Goal: Task Accomplishment & Management: Manage account settings

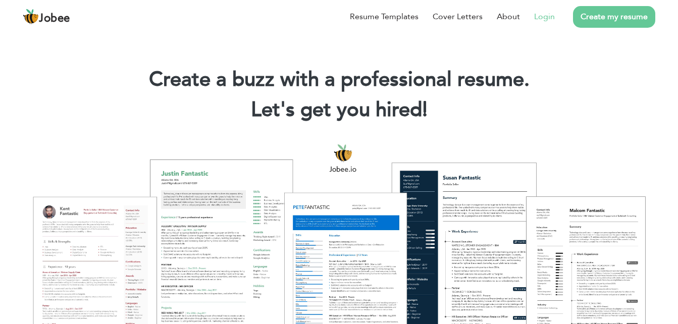
click at [548, 18] on link "Login" at bounding box center [544, 17] width 21 height 12
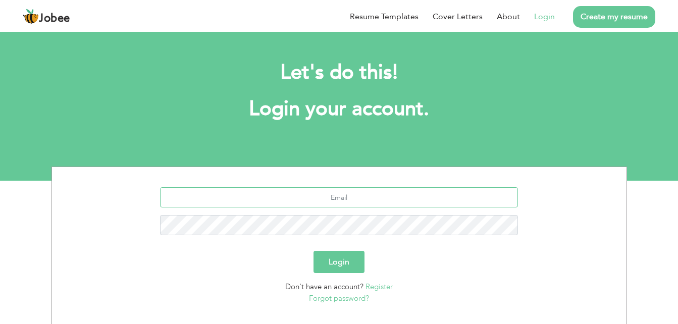
click at [339, 193] on input "text" at bounding box center [339, 197] width 358 height 20
type input "[EMAIL_ADDRESS][DOMAIN_NAME]"
click at [388, 198] on input "drasgharali562@gmail.com" at bounding box center [339, 197] width 358 height 20
click at [333, 200] on input "text" at bounding box center [339, 197] width 358 height 20
type input "rdneutro46@gmail.com"
